Goal: Information Seeking & Learning: Learn about a topic

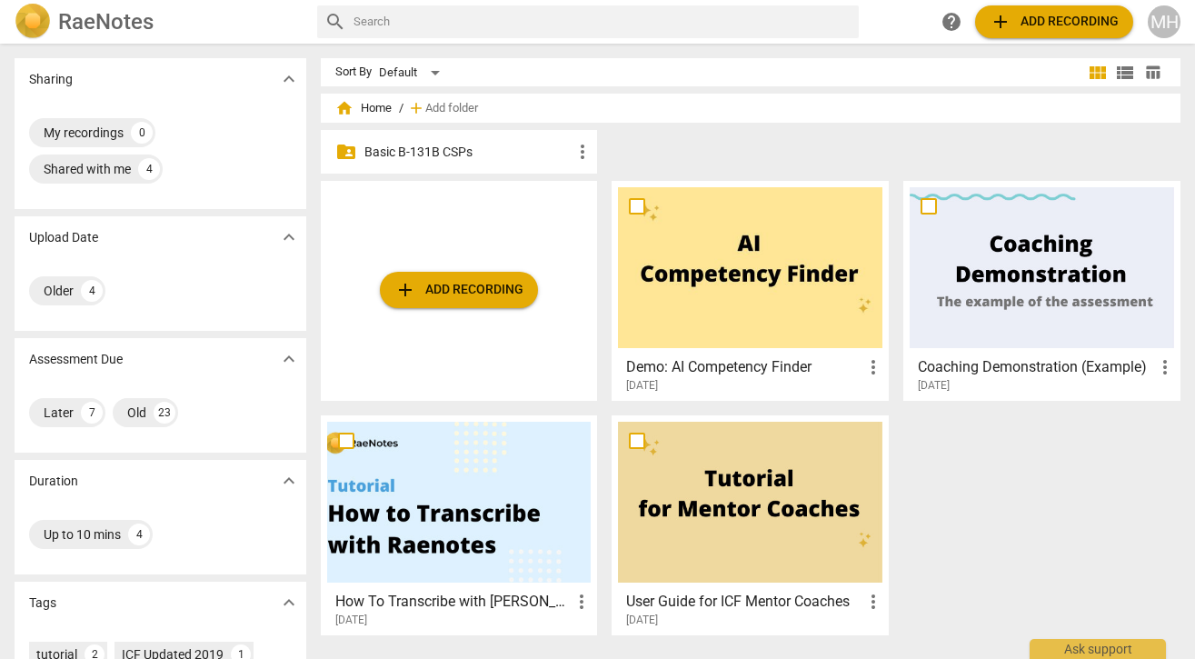
click at [449, 147] on p "Basic B-131B CSPs" at bounding box center [468, 152] width 208 height 19
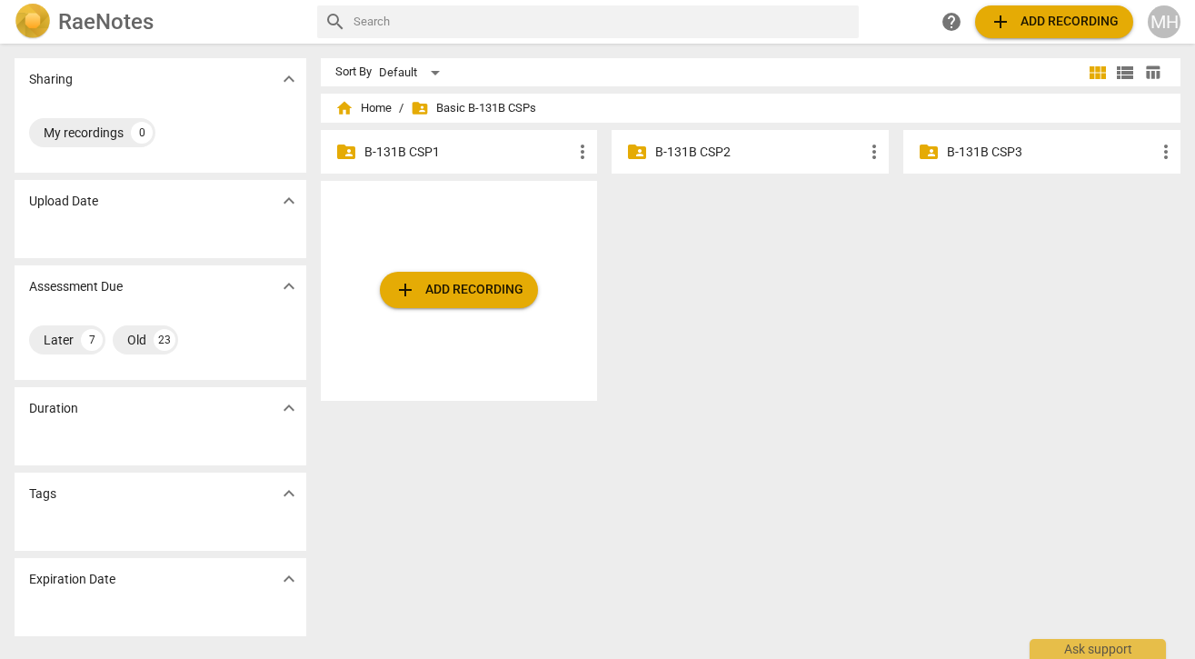
click at [709, 153] on p "B-131B CSP2" at bounding box center [759, 152] width 208 height 19
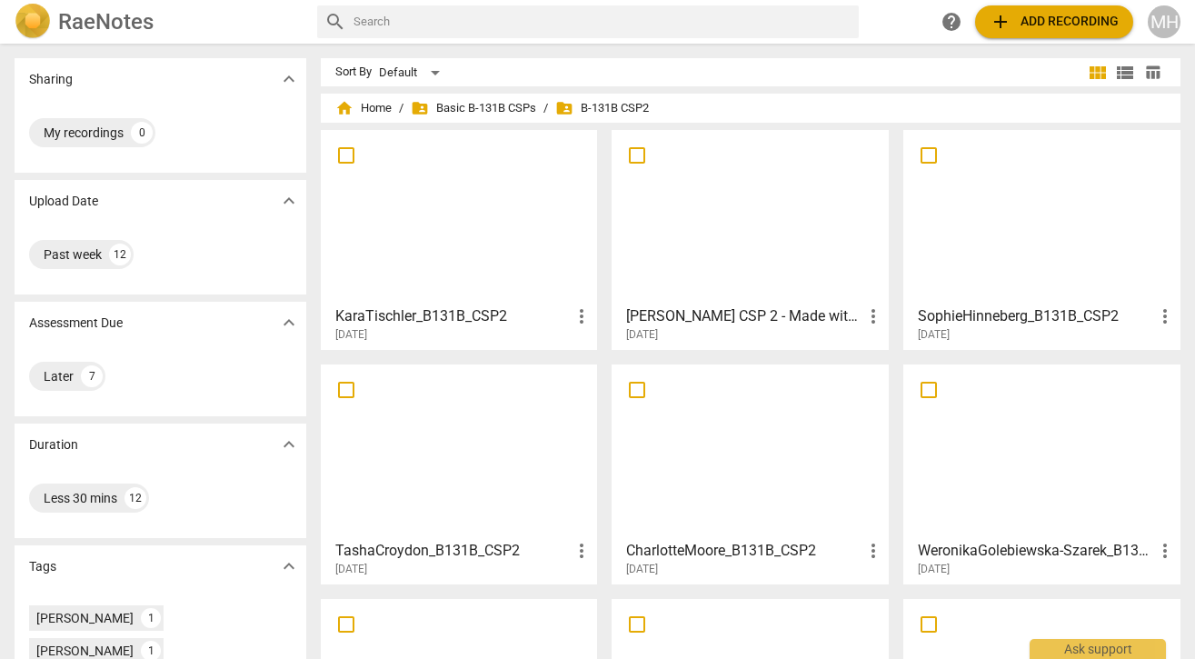
click at [1003, 198] on div at bounding box center [1041, 216] width 264 height 161
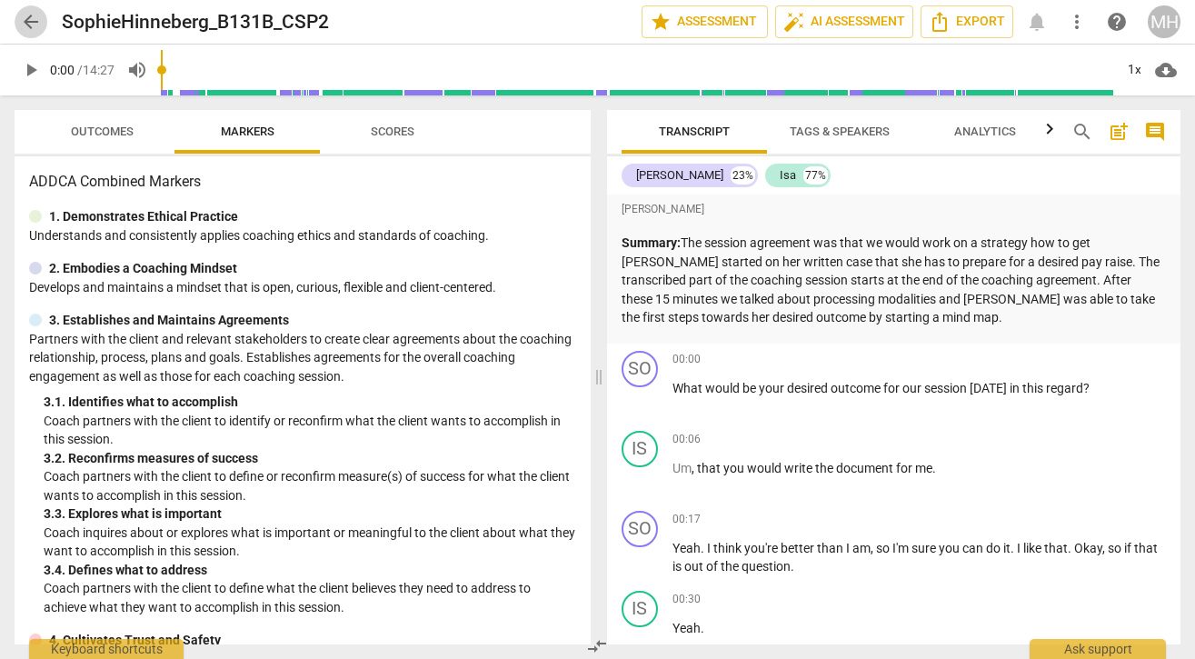
click at [27, 22] on span "arrow_back" at bounding box center [31, 22] width 22 height 22
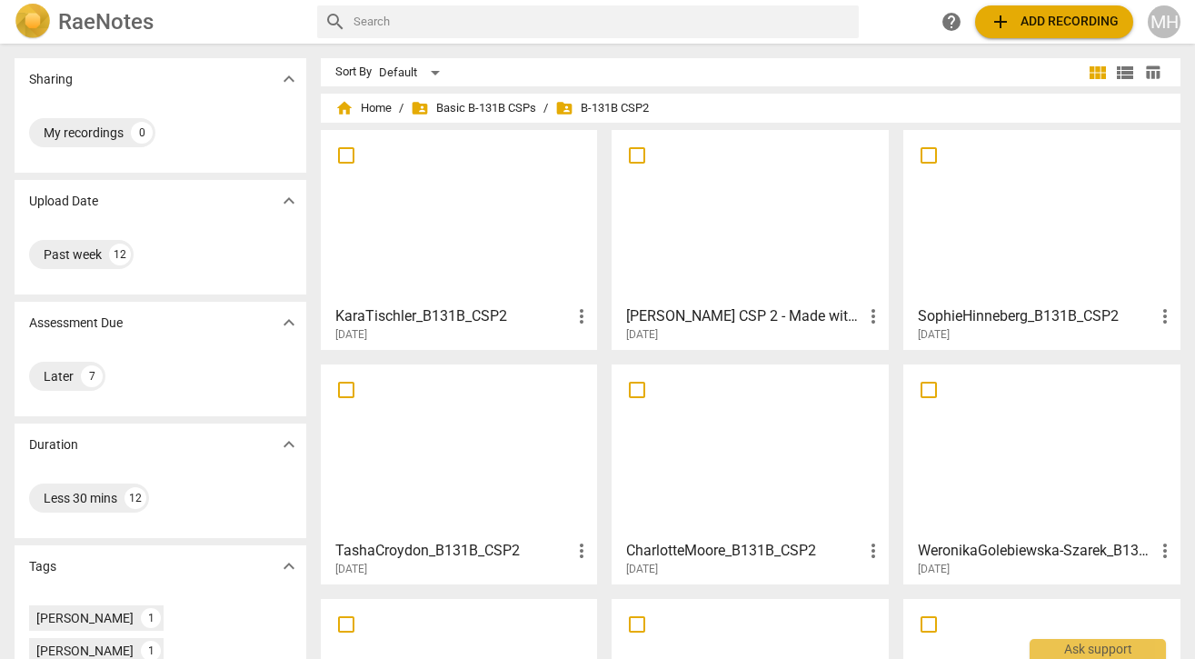
click at [1063, 27] on span "add Add recording" at bounding box center [1053, 22] width 129 height 22
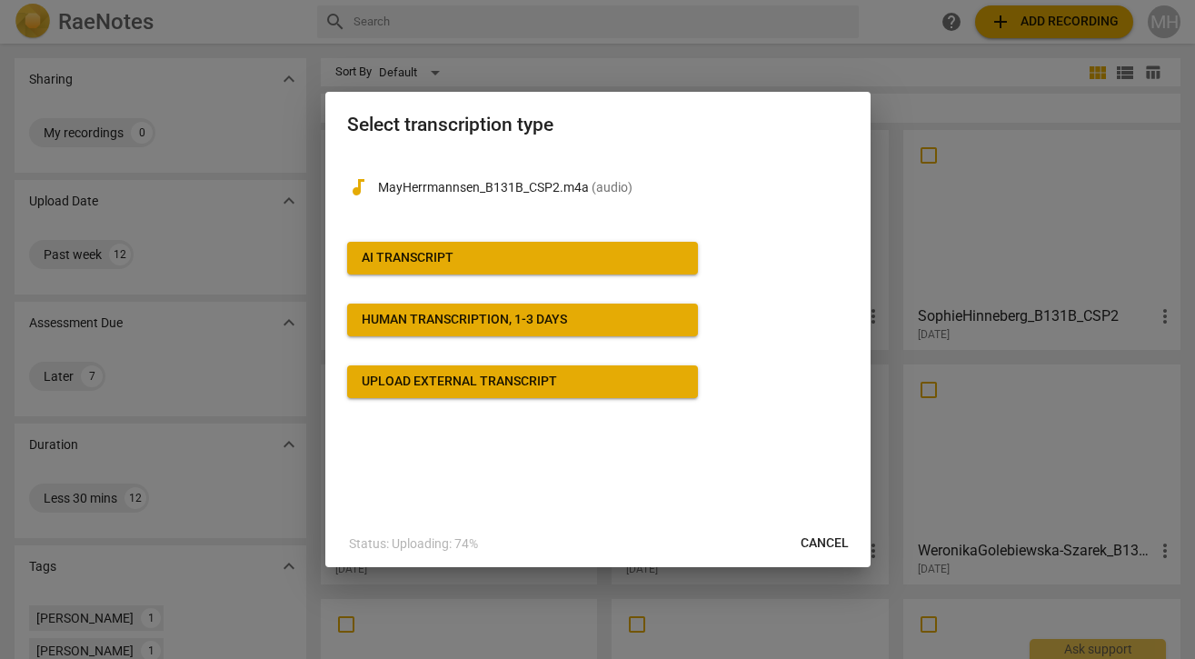
click at [414, 258] on div "AI Transcript" at bounding box center [408, 258] width 92 height 18
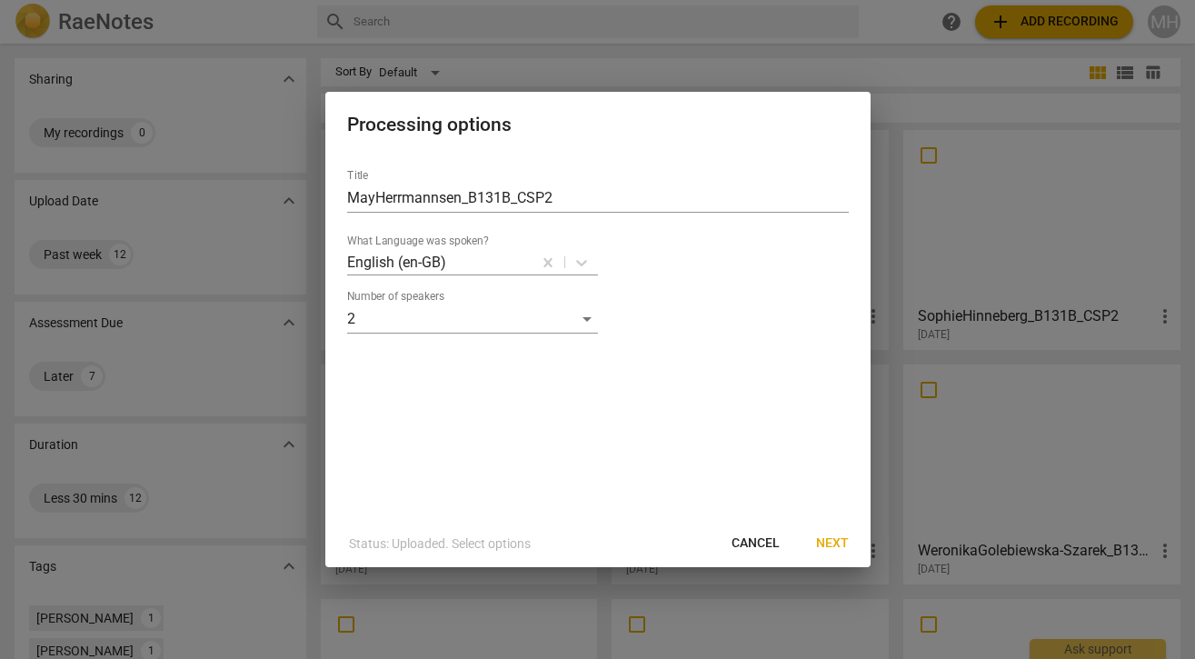
click at [825, 546] on span "Next" at bounding box center [832, 543] width 33 height 18
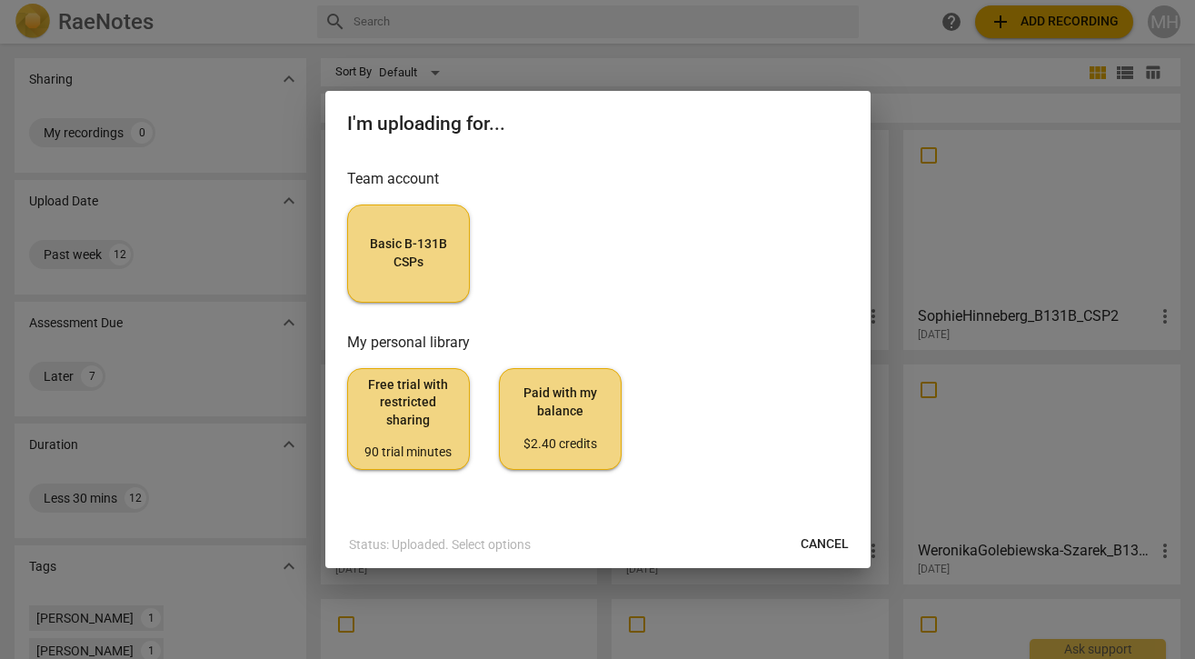
click at [422, 253] on span "Basic B-131B CSPs" at bounding box center [409, 252] width 92 height 35
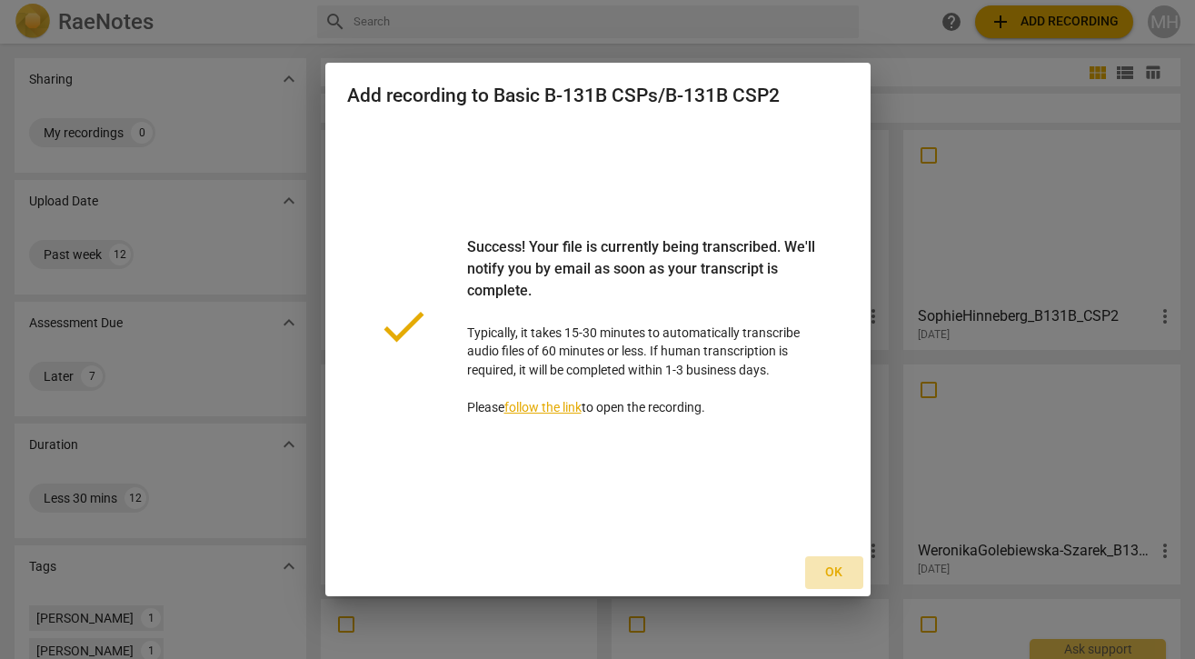
click at [829, 573] on span "Ok" at bounding box center [834, 572] width 29 height 18
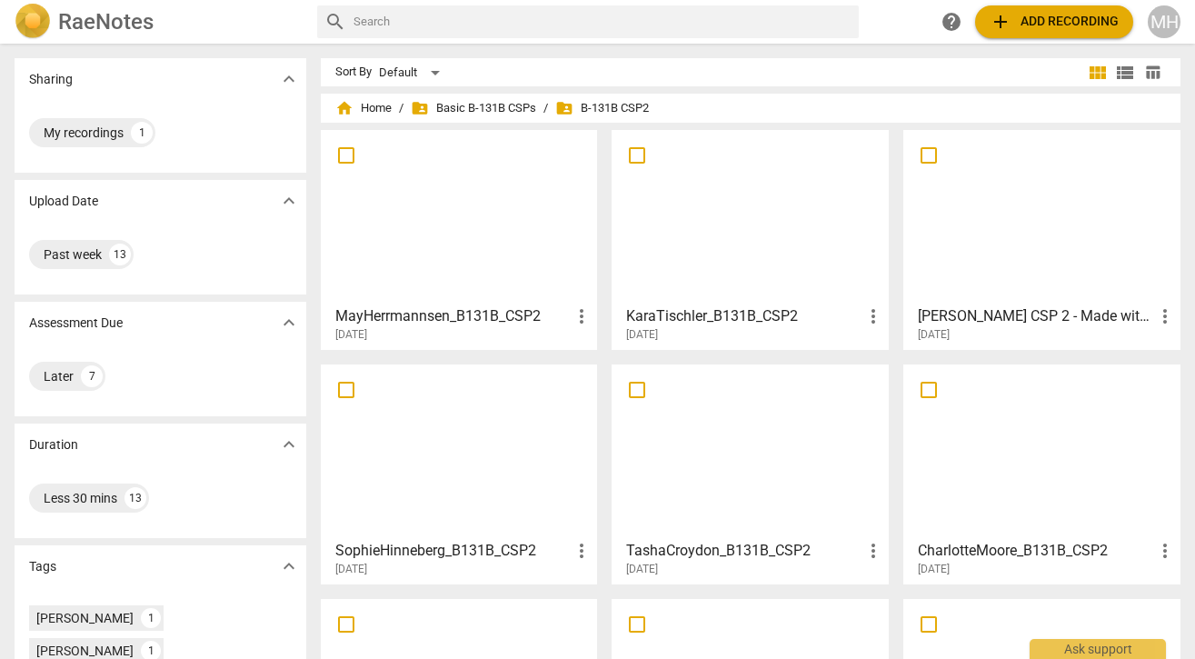
click at [581, 315] on span "more_vert" at bounding box center [582, 316] width 22 height 22
click at [530, 213] on div at bounding box center [597, 329] width 1195 height 659
click at [429, 206] on div at bounding box center [459, 216] width 264 height 161
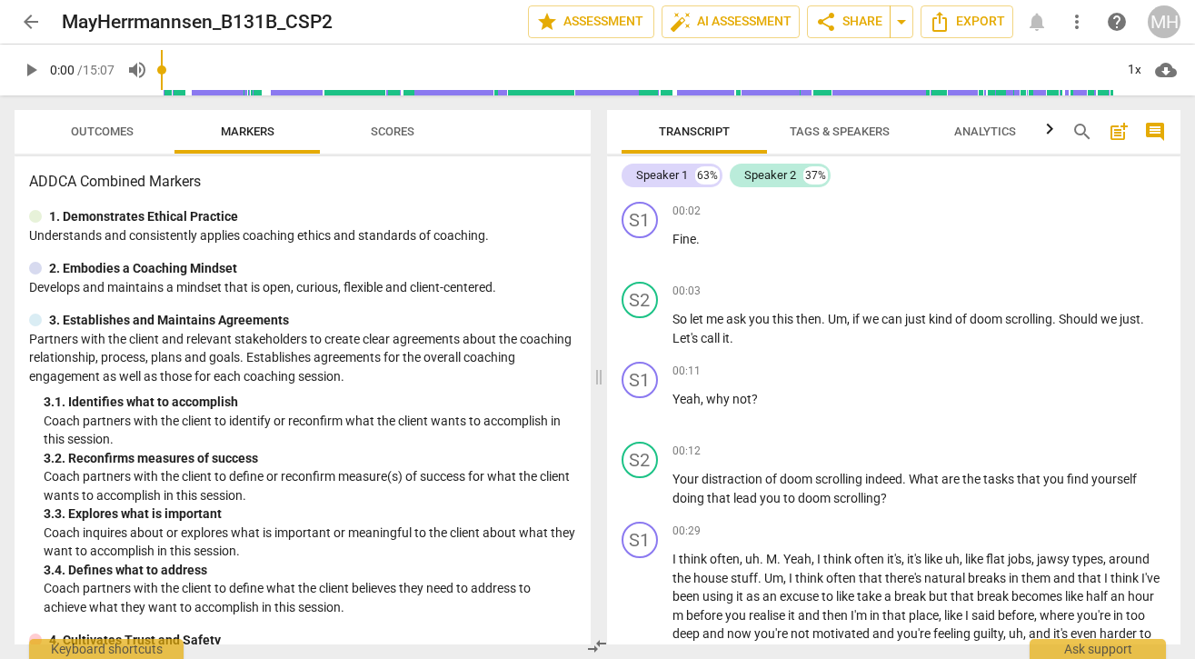
click at [1117, 132] on span "post_add" at bounding box center [1119, 132] width 22 height 22
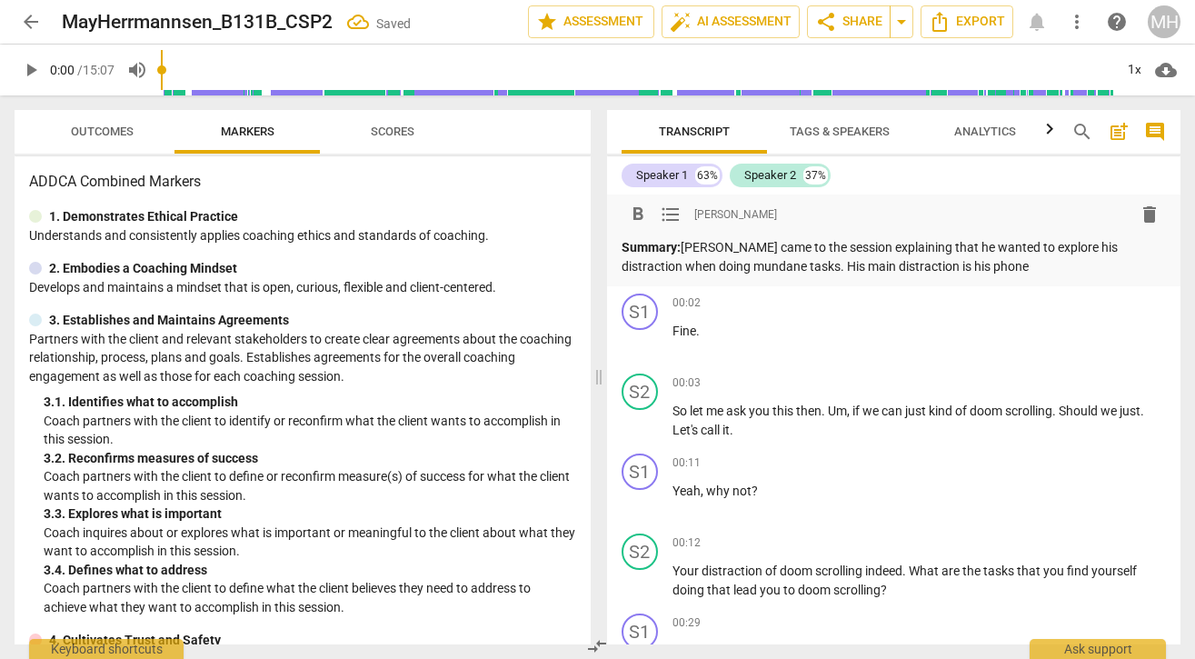
click at [944, 266] on p "Summary: [PERSON_NAME] came to the session explaining that he wanted to explore…" at bounding box center [893, 256] width 545 height 37
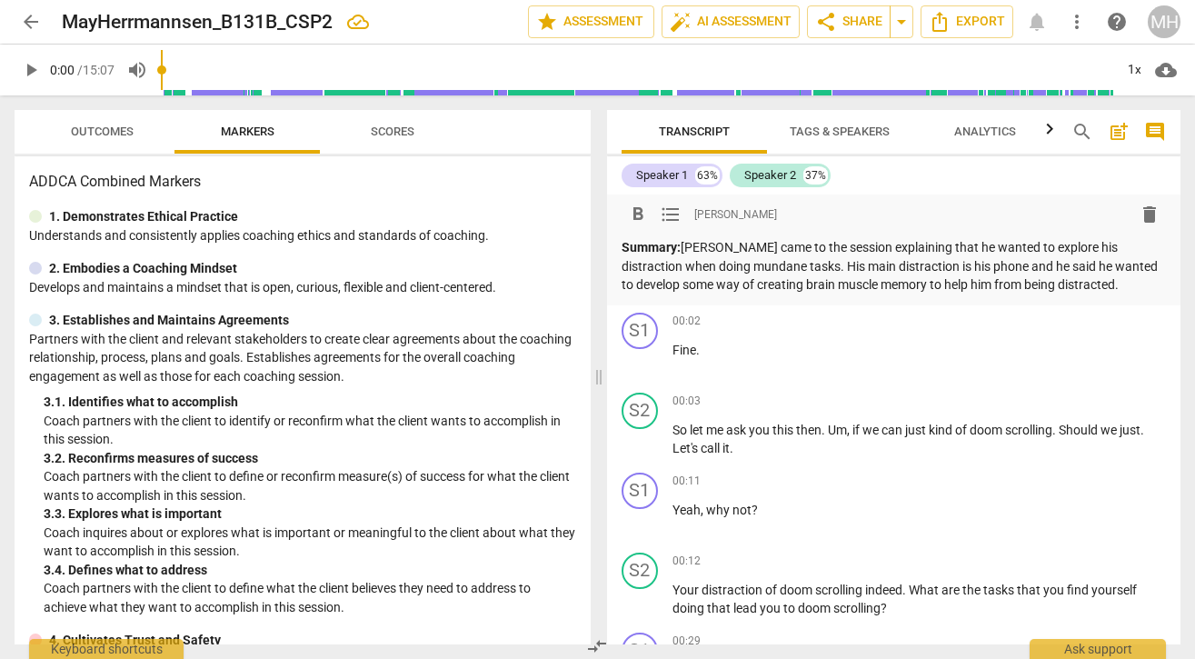
click at [1091, 281] on p "Summary: [PERSON_NAME] came to the session explaining that he wanted to explore…" at bounding box center [893, 266] width 545 height 56
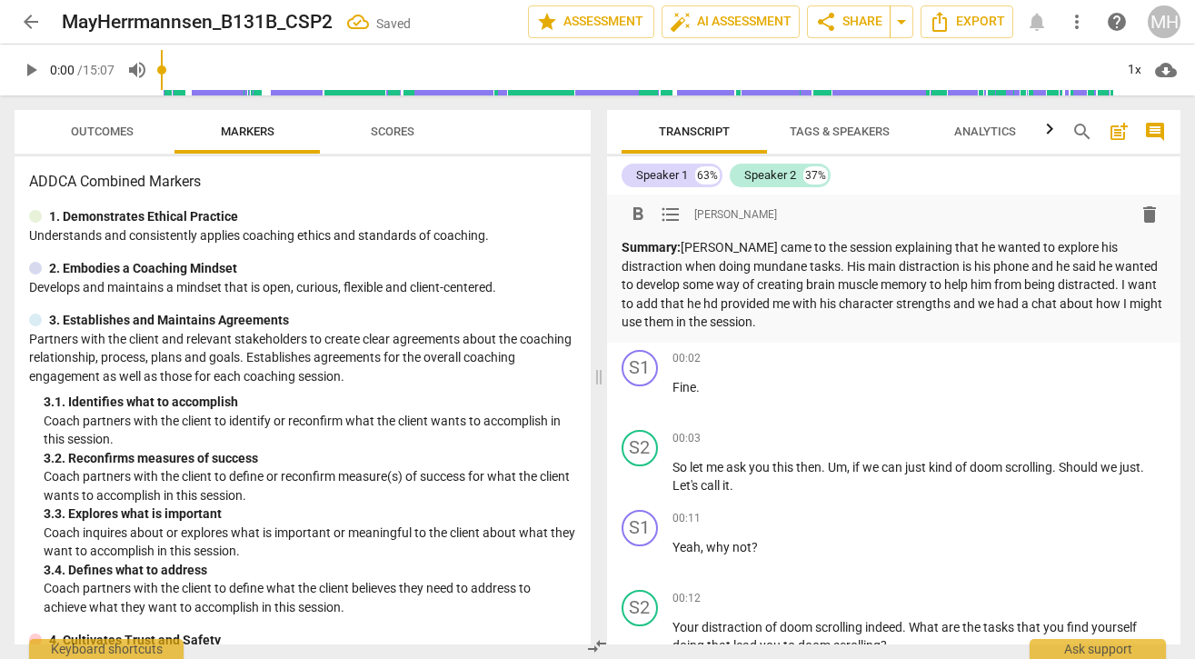
click at [769, 322] on p "Summary: [PERSON_NAME] came to the session explaining that he wanted to explore…" at bounding box center [893, 285] width 545 height 94
click at [667, 304] on p "Summary: [PERSON_NAME] came to the session explaining that he wanted to explore…" at bounding box center [893, 285] width 545 height 94
click at [932, 264] on p "Summary: [PERSON_NAME] came to the session explaining that he wanted to explore…" at bounding box center [893, 285] width 545 height 94
click at [945, 302] on p "Summary: [PERSON_NAME] came to the session explaining that he wanted to explore…" at bounding box center [893, 285] width 545 height 94
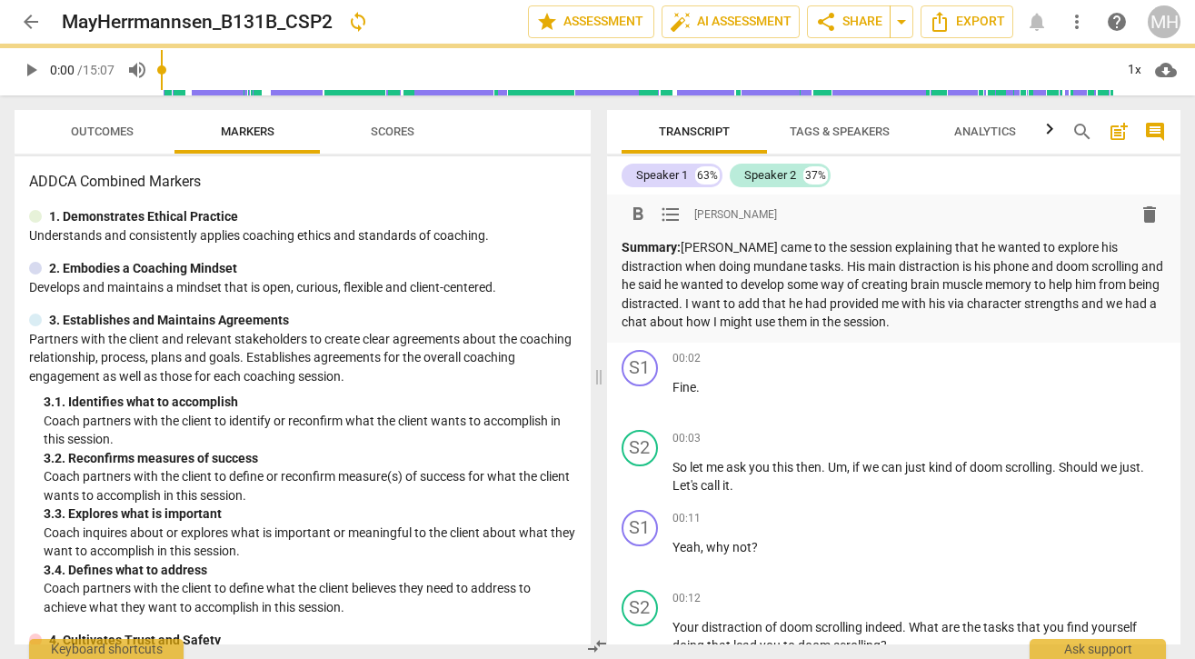
click at [902, 323] on p "Summary: [PERSON_NAME] came to the session explaining that he wanted to explore…" at bounding box center [893, 285] width 545 height 94
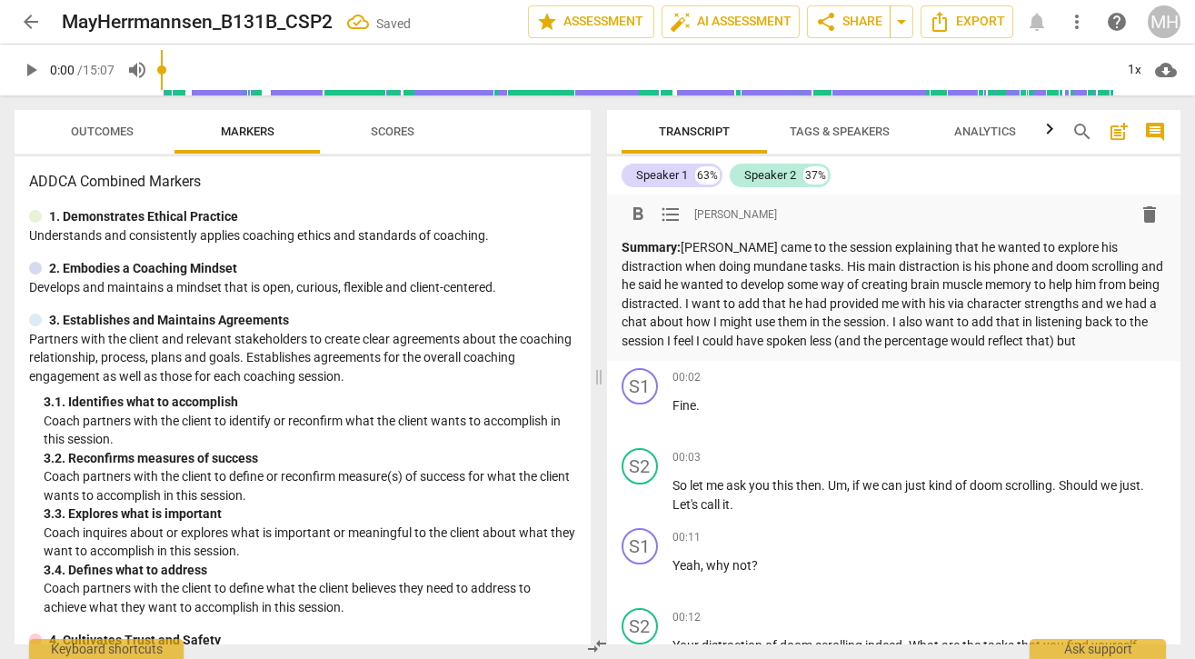
click at [1096, 340] on p "Summary: [PERSON_NAME] came to the session explaining that he wanted to explore…" at bounding box center [893, 294] width 545 height 112
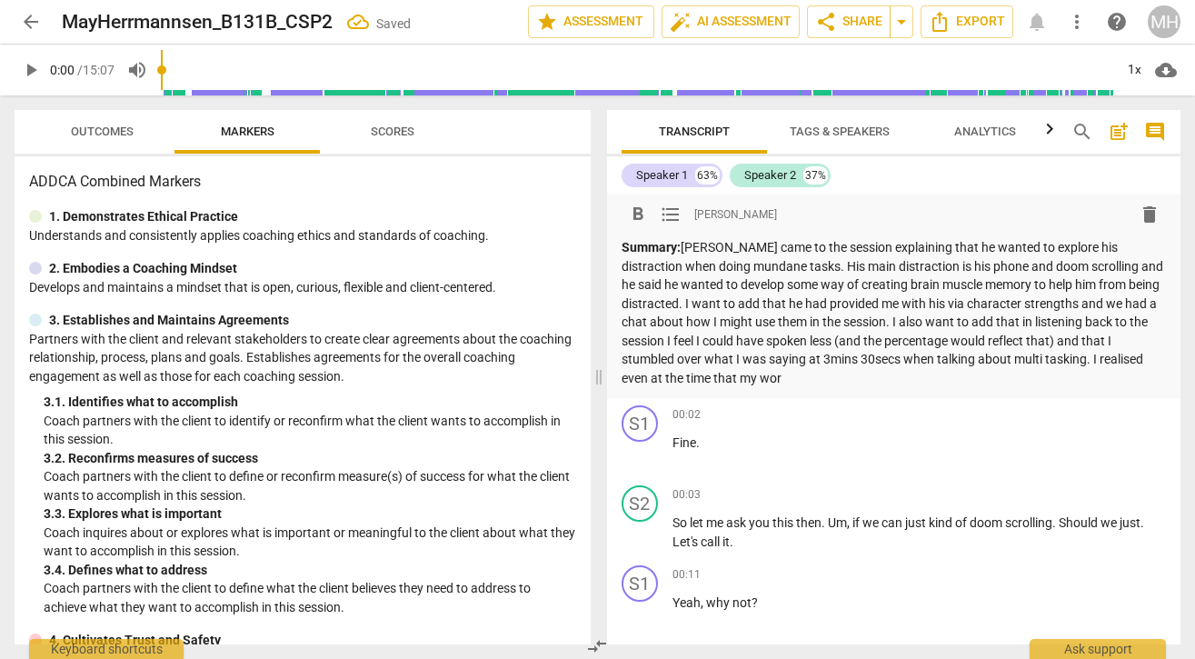
click at [1138, 362] on p "Summary: [PERSON_NAME] came to the session explaining that he wanted to explore…" at bounding box center [893, 312] width 545 height 149
click at [711, 382] on p "Summary: [PERSON_NAME] came to the session explaining that he wanted to explore…" at bounding box center [893, 312] width 545 height 149
click at [877, 391] on div "format_bold format_list_bulleted [PERSON_NAME] delete Summary: [PERSON_NAME] ca…" at bounding box center [894, 296] width 574 height 204
click at [872, 379] on p "Summary: [PERSON_NAME] came to the session explaining that he wanted to explore…" at bounding box center [893, 312] width 545 height 149
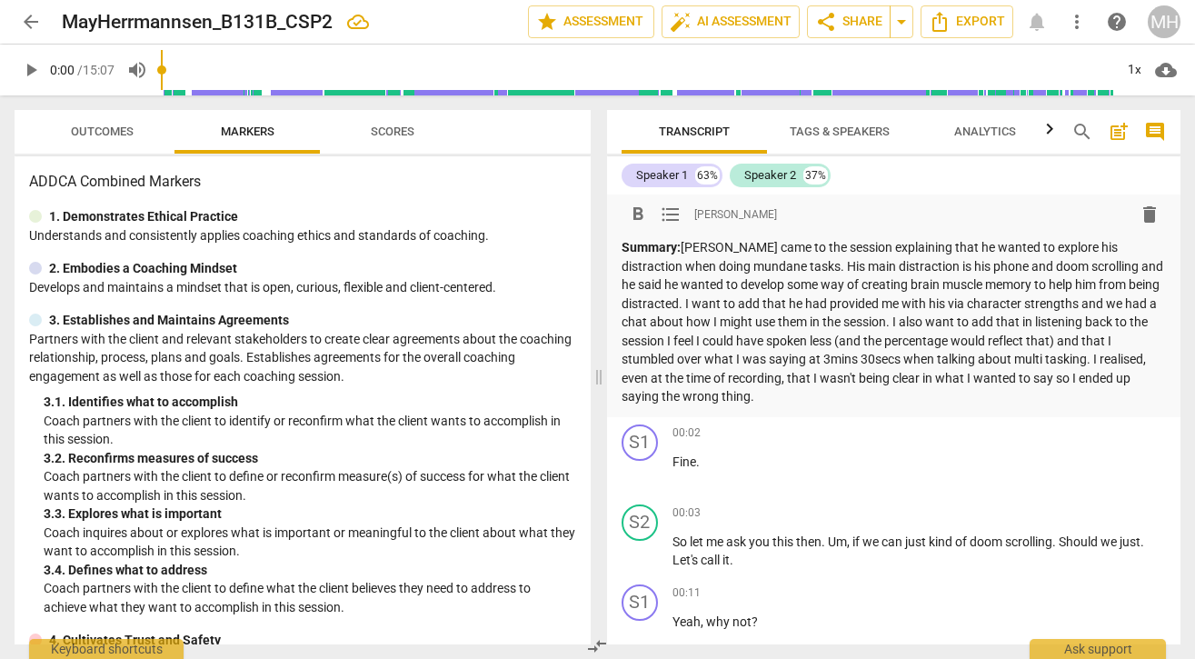
click at [894, 323] on p "Summary: [PERSON_NAME] came to the session explaining that he wanted to explore…" at bounding box center [893, 322] width 545 height 168
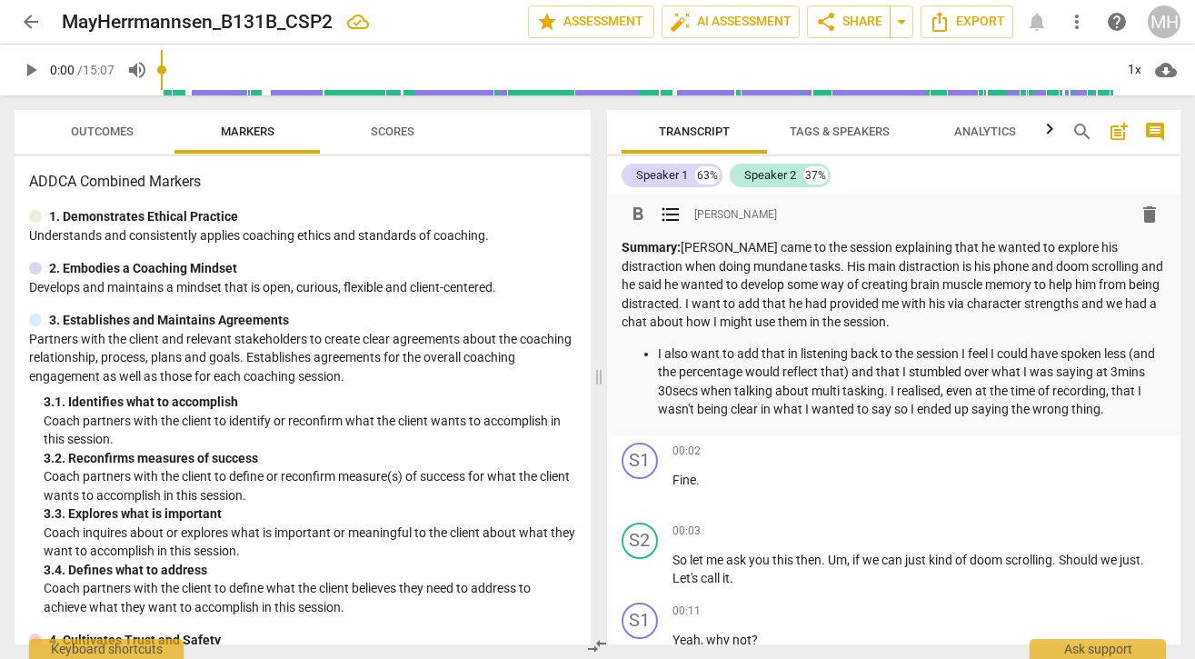
click at [873, 265] on p "Summary: [PERSON_NAME] came to the session explaining that he wanted to explore…" at bounding box center [893, 285] width 545 height 94
click at [1142, 407] on p "I also want to add that in listening back to the session I feel I could have sp…" at bounding box center [912, 381] width 509 height 75
click at [33, 19] on span "arrow_back" at bounding box center [31, 22] width 22 height 22
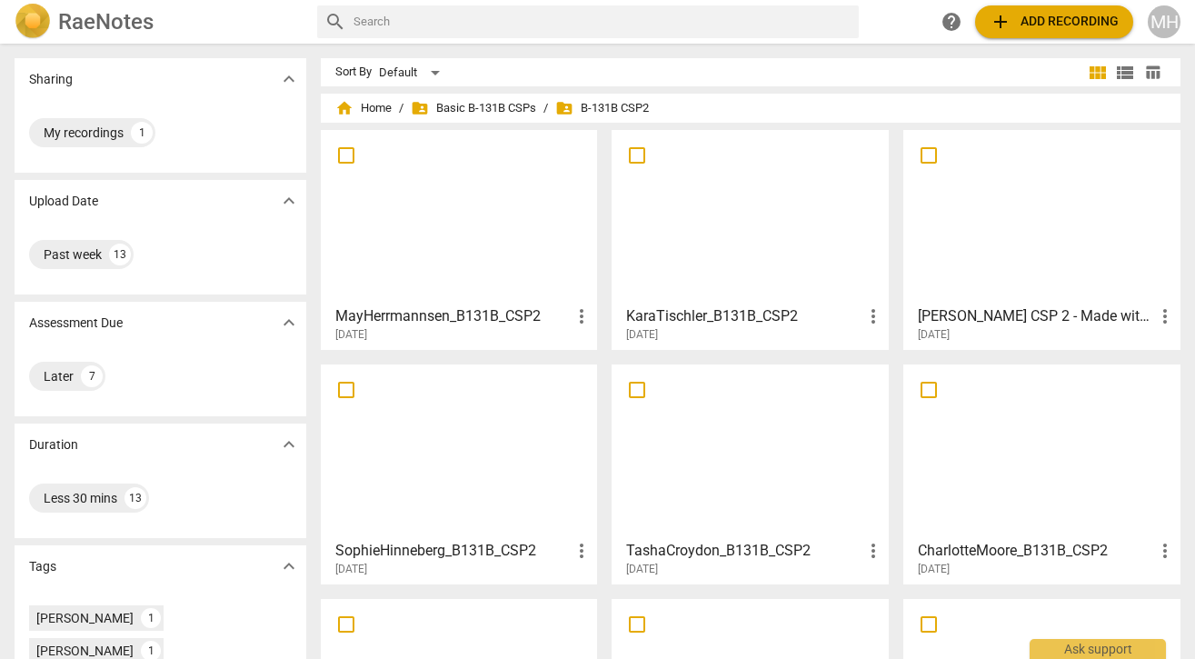
click at [492, 226] on div at bounding box center [459, 216] width 264 height 161
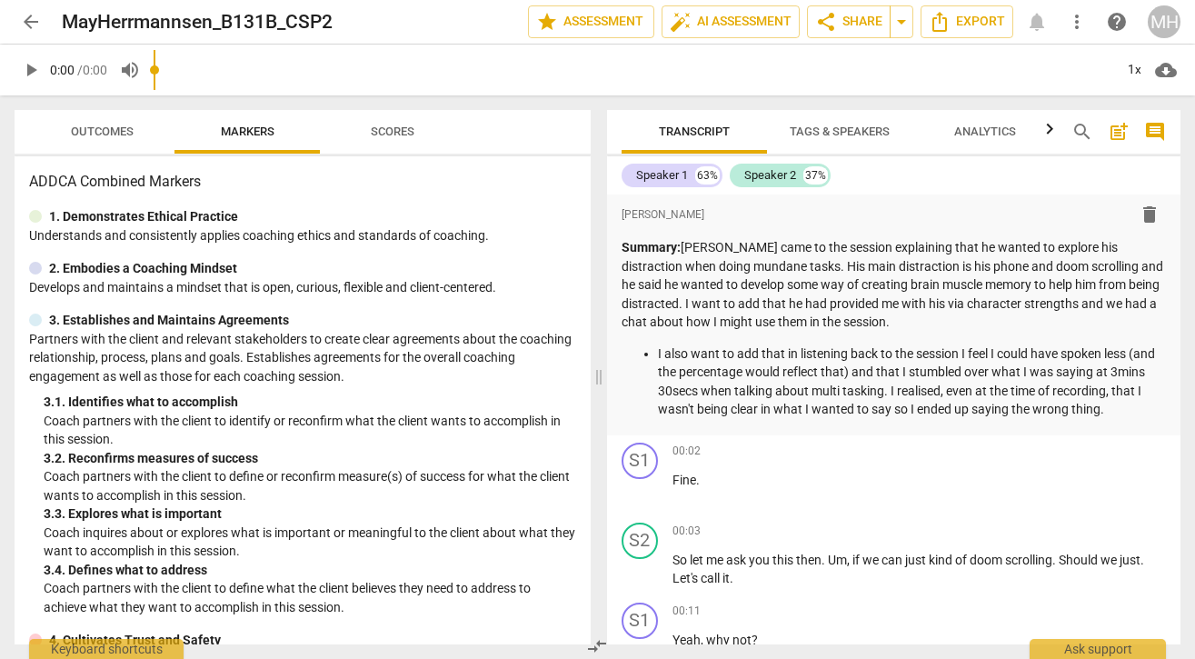
click at [32, 18] on span "arrow_back" at bounding box center [31, 22] width 22 height 22
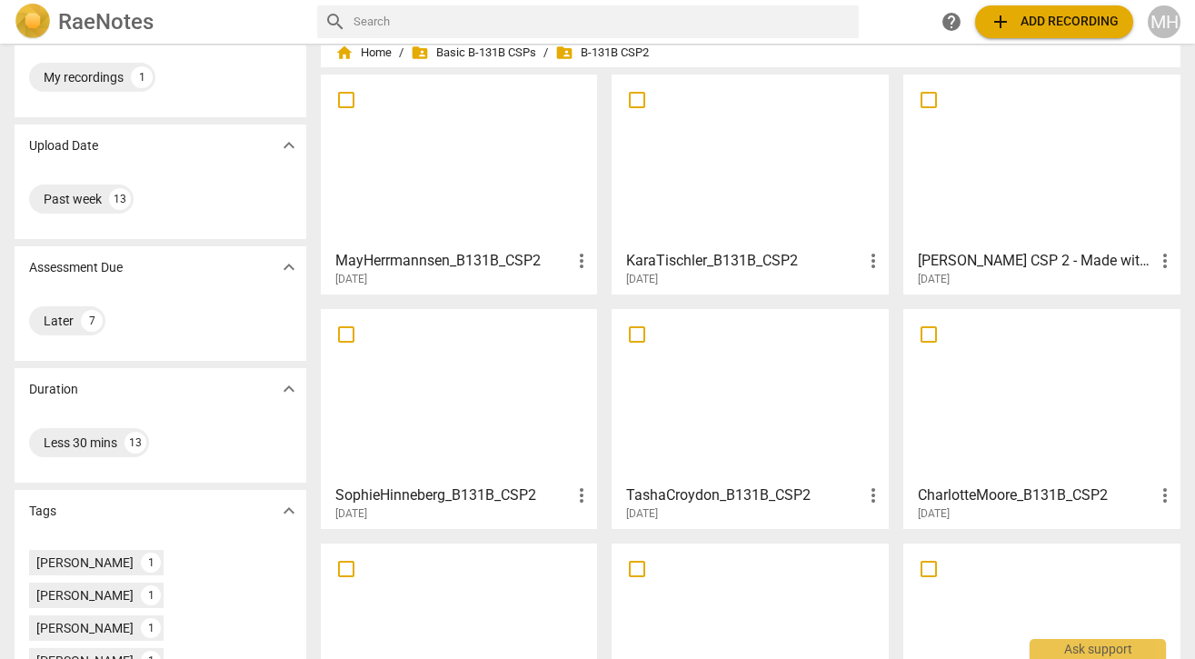
scroll to position [102, 0]
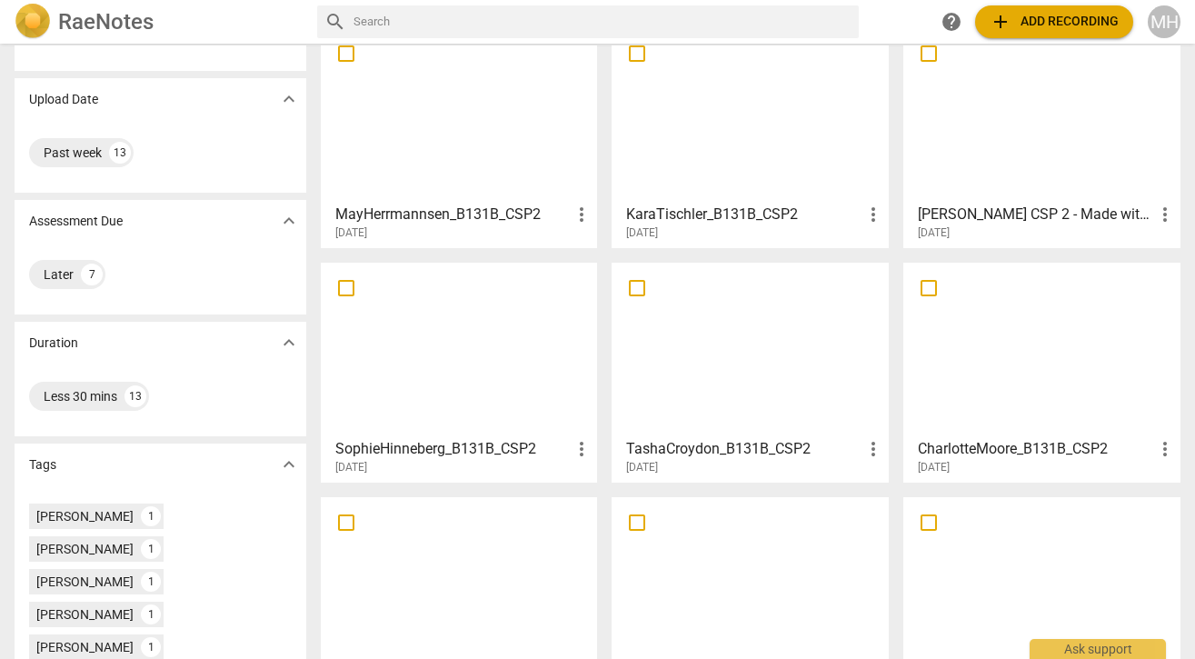
click at [487, 368] on div at bounding box center [459, 349] width 264 height 161
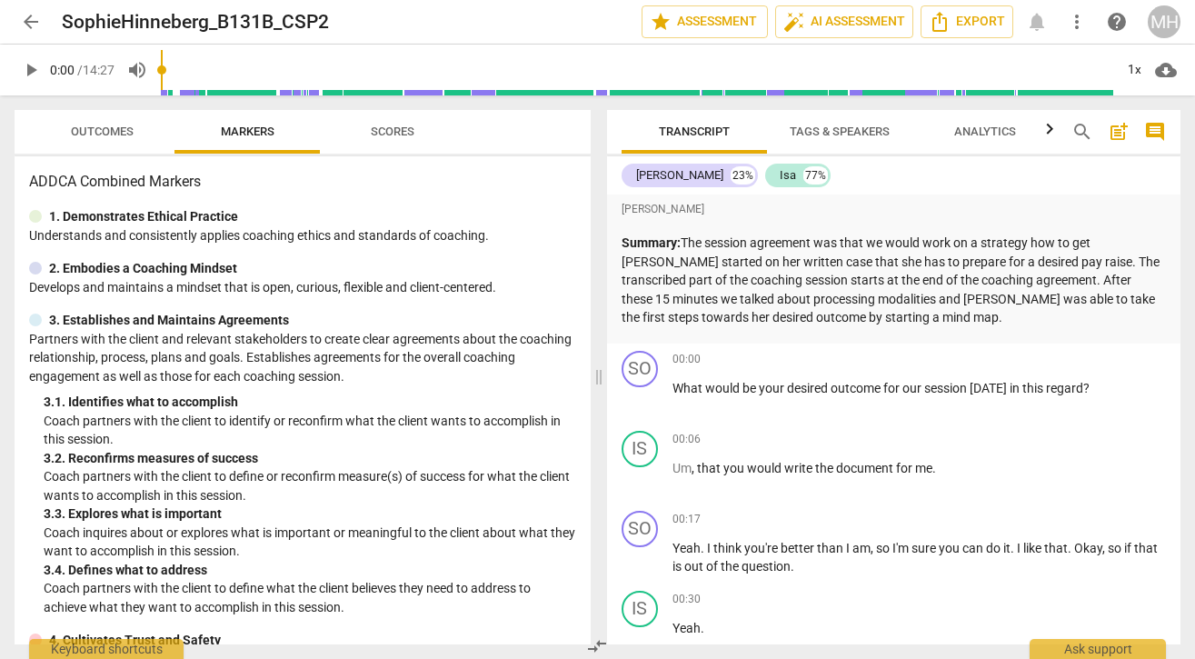
click at [25, 69] on span "play_arrow" at bounding box center [31, 70] width 22 height 22
type input "493"
click at [31, 17] on span "arrow_back" at bounding box center [31, 22] width 22 height 22
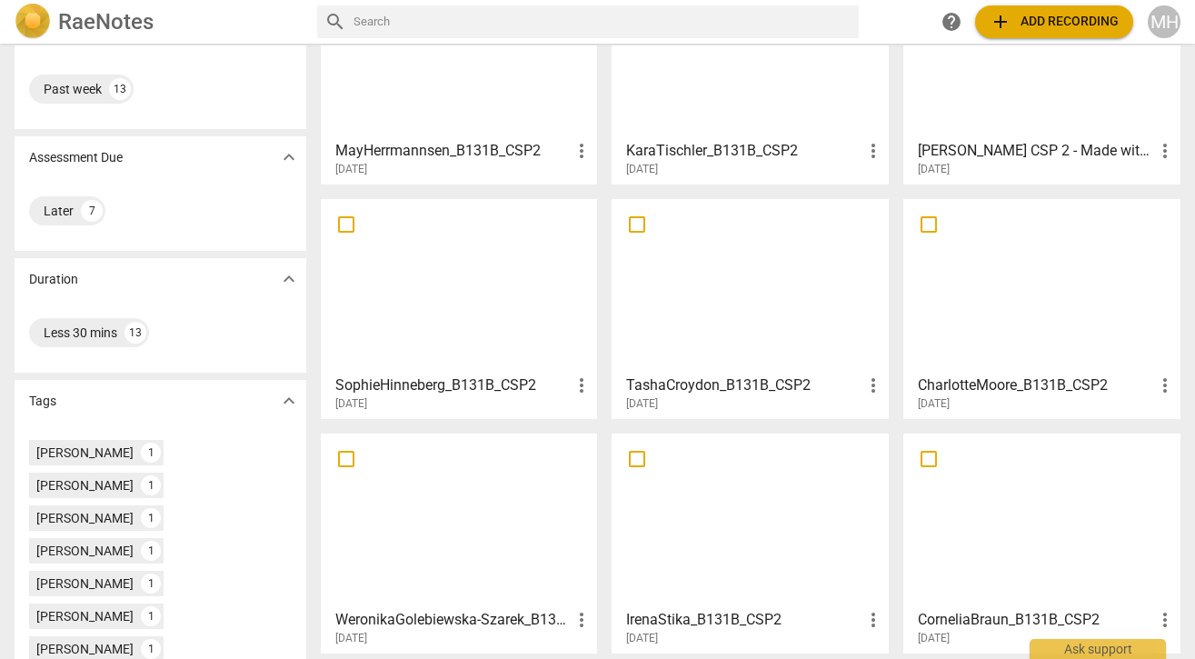
scroll to position [190, 0]
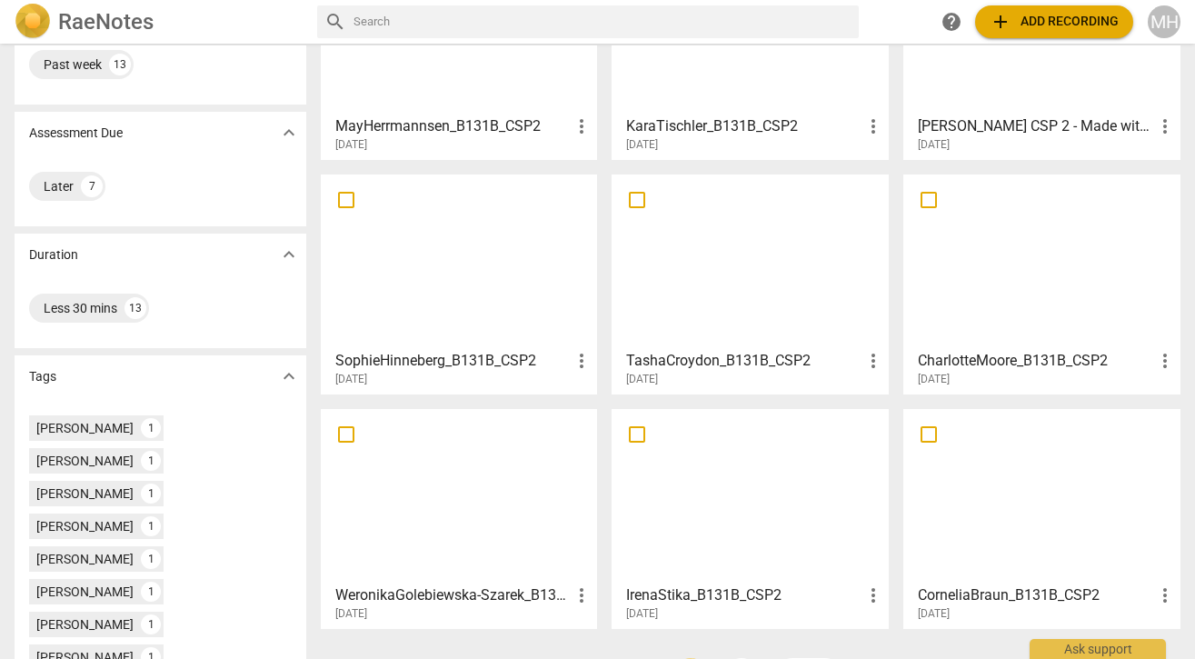
click at [1039, 272] on div at bounding box center [1041, 261] width 264 height 161
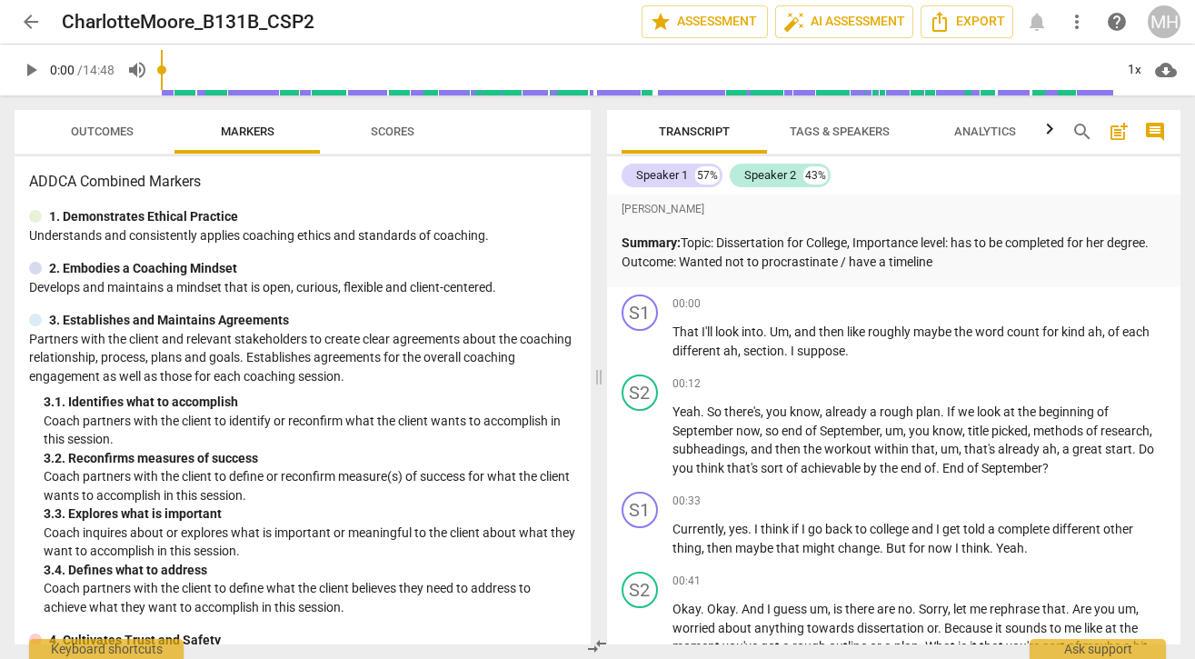
click at [31, 65] on span "play_arrow" at bounding box center [31, 70] width 22 height 22
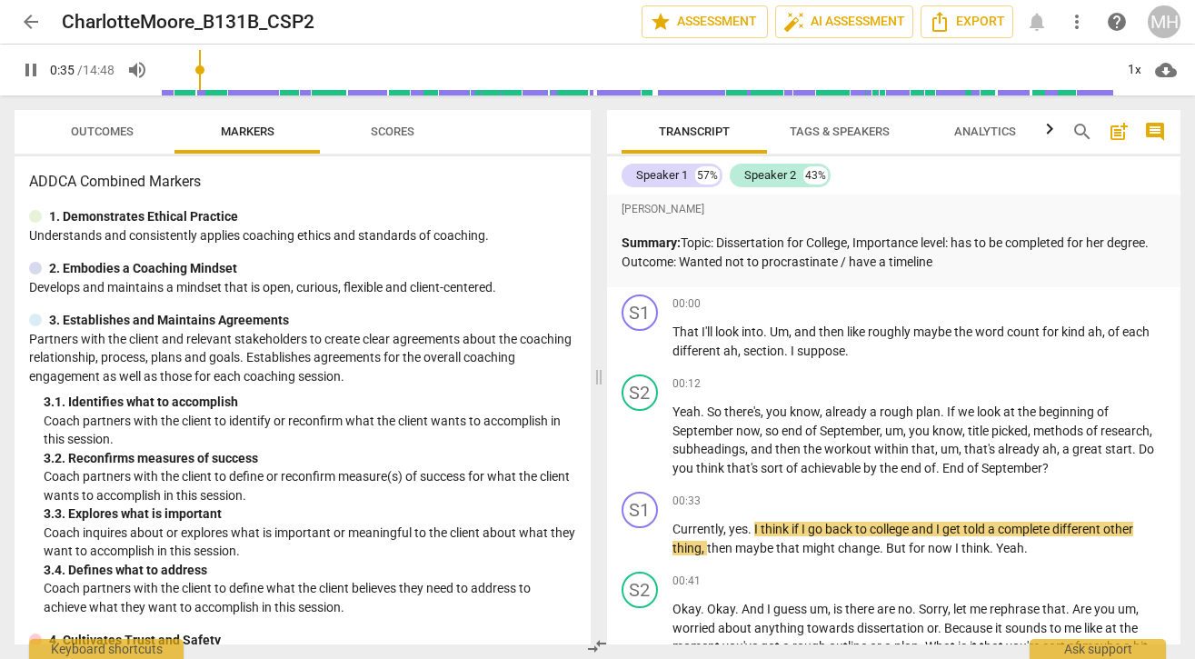
click at [26, 76] on span "pause" at bounding box center [31, 70] width 22 height 22
type input "36"
click at [27, 26] on span "arrow_back" at bounding box center [31, 22] width 22 height 22
